Goal: Navigation & Orientation: Understand site structure

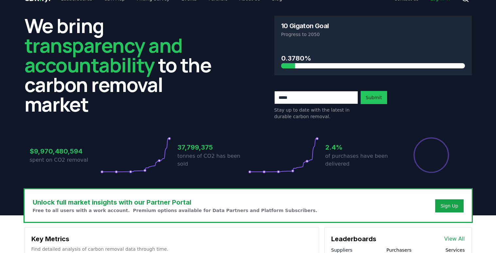
scroll to position [18, 0]
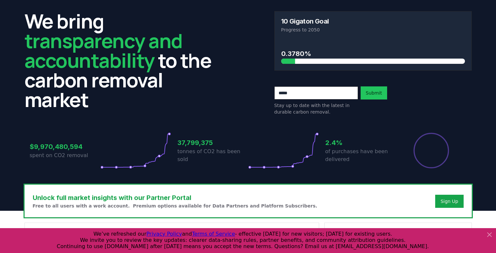
click at [495, 235] on div at bounding box center [248, 240] width 496 height 25
click at [491, 234] on icon at bounding box center [490, 235] width 8 height 8
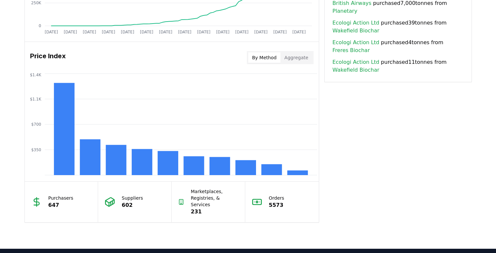
scroll to position [500, 0]
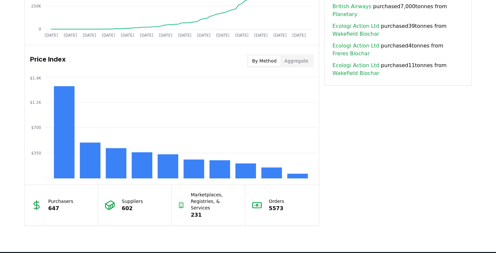
click at [301, 62] on button "Aggregate" at bounding box center [297, 61] width 32 height 10
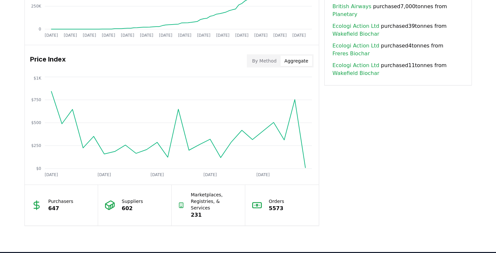
click at [271, 60] on button "By Method" at bounding box center [264, 61] width 32 height 10
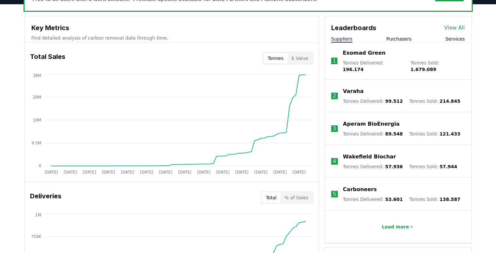
scroll to position [0, 0]
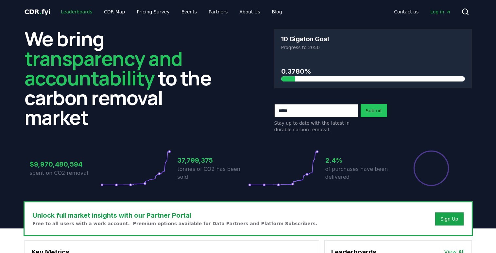
click at [73, 11] on link "Leaderboards" at bounding box center [77, 12] width 42 height 12
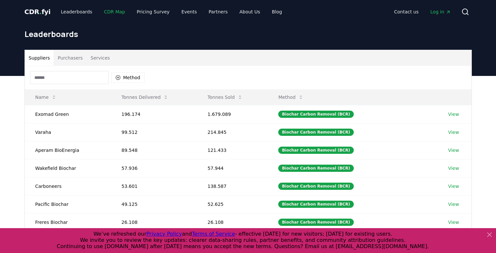
click at [110, 11] on link "CDR Map" at bounding box center [114, 12] width 31 height 12
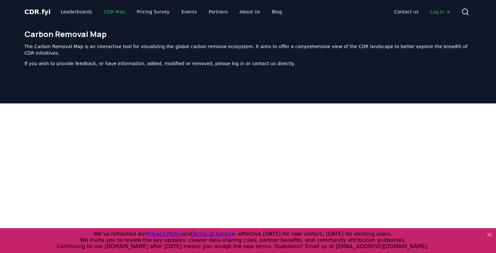
click at [111, 13] on link "CDR Map" at bounding box center [114, 12] width 31 height 12
click at [139, 13] on link "Pricing Survey" at bounding box center [152, 12] width 43 height 12
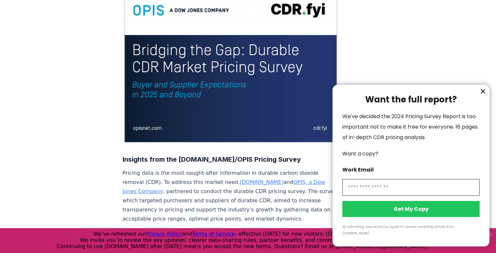
scroll to position [90, 0]
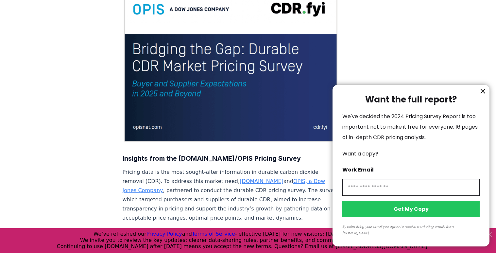
click at [481, 93] on icon "information" at bounding box center [483, 91] width 4 height 4
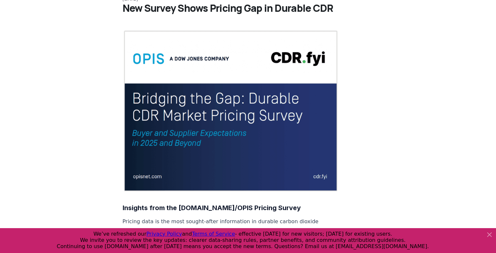
scroll to position [0, 0]
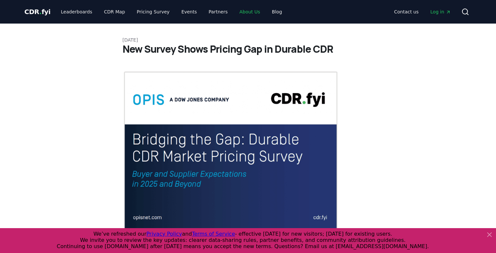
click at [252, 11] on link "About Us" at bounding box center [249, 12] width 31 height 12
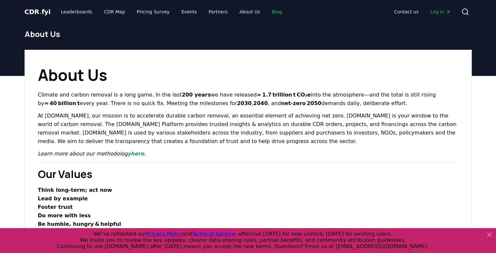
click at [267, 11] on link "Blog" at bounding box center [277, 12] width 21 height 12
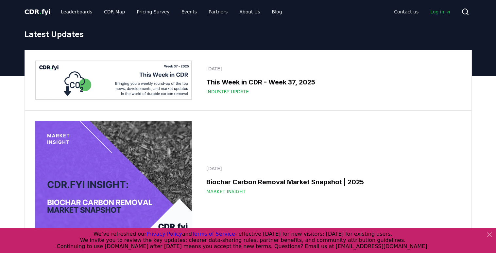
click at [43, 11] on span "CDR . fyi" at bounding box center [38, 12] width 26 height 8
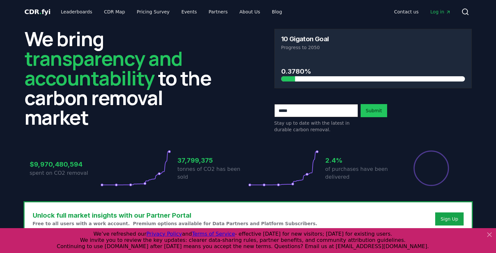
click at [491, 235] on icon at bounding box center [490, 235] width 8 height 8
